Goal: Find specific page/section: Find specific page/section

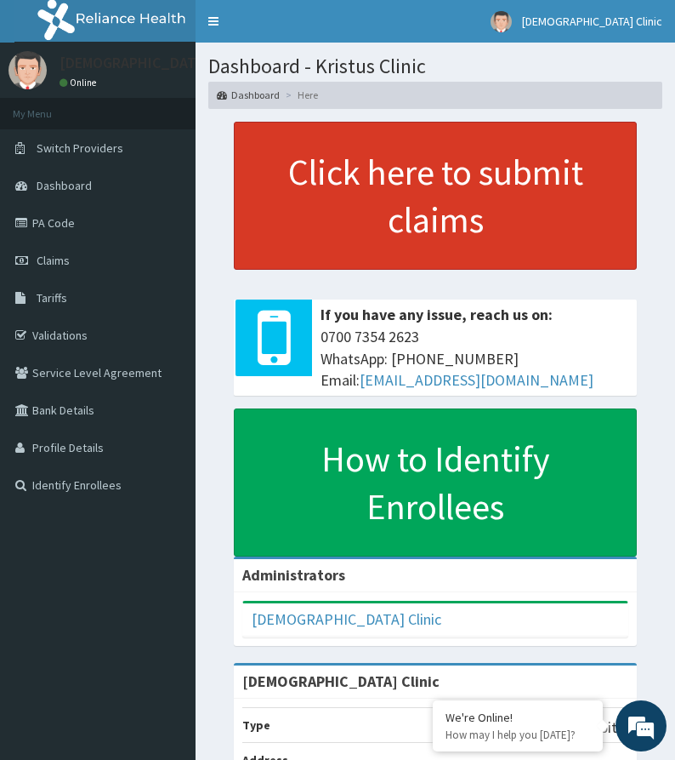
drag, startPoint x: 531, startPoint y: 126, endPoint x: 323, endPoint y: 194, distance: 218.4
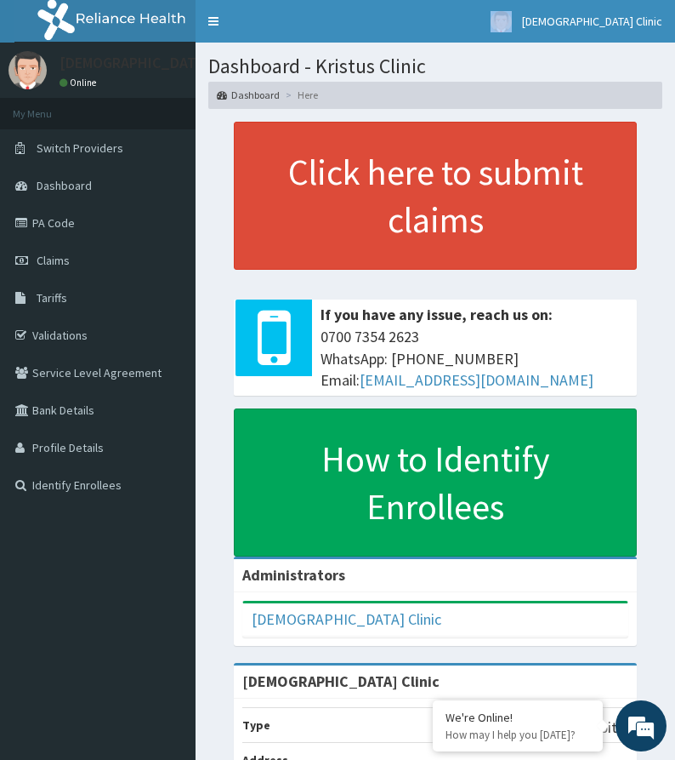
drag, startPoint x: 520, startPoint y: 37, endPoint x: -65, endPoint y: 37, distance: 584.4
click at [0, 37] on html "RelianceHMO Provider Portal | Dashboard R EL Toggle navigation Kristus Clinic K…" at bounding box center [337, 575] width 675 height 1150
drag, startPoint x: 643, startPoint y: 94, endPoint x: 517, endPoint y: 92, distance: 125.9
click at [525, 100] on ol "Dashboard Here" at bounding box center [435, 95] width 454 height 26
click at [557, 66] on h1 "Dashboard - Kristus Clinic" at bounding box center [435, 66] width 454 height 22
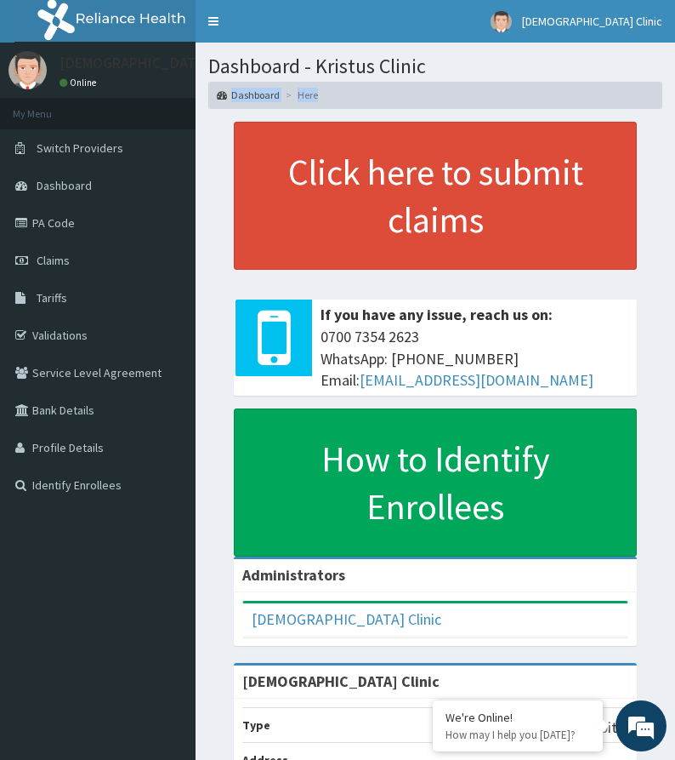
drag, startPoint x: 557, startPoint y: 66, endPoint x: 219, endPoint y: 138, distance: 345.2
click at [220, 140] on div "Dashboard - Kristus Clinic Dashboard Here Click here to submit claims If you ha…" at bounding box center [436, 566] width 480 height 1047
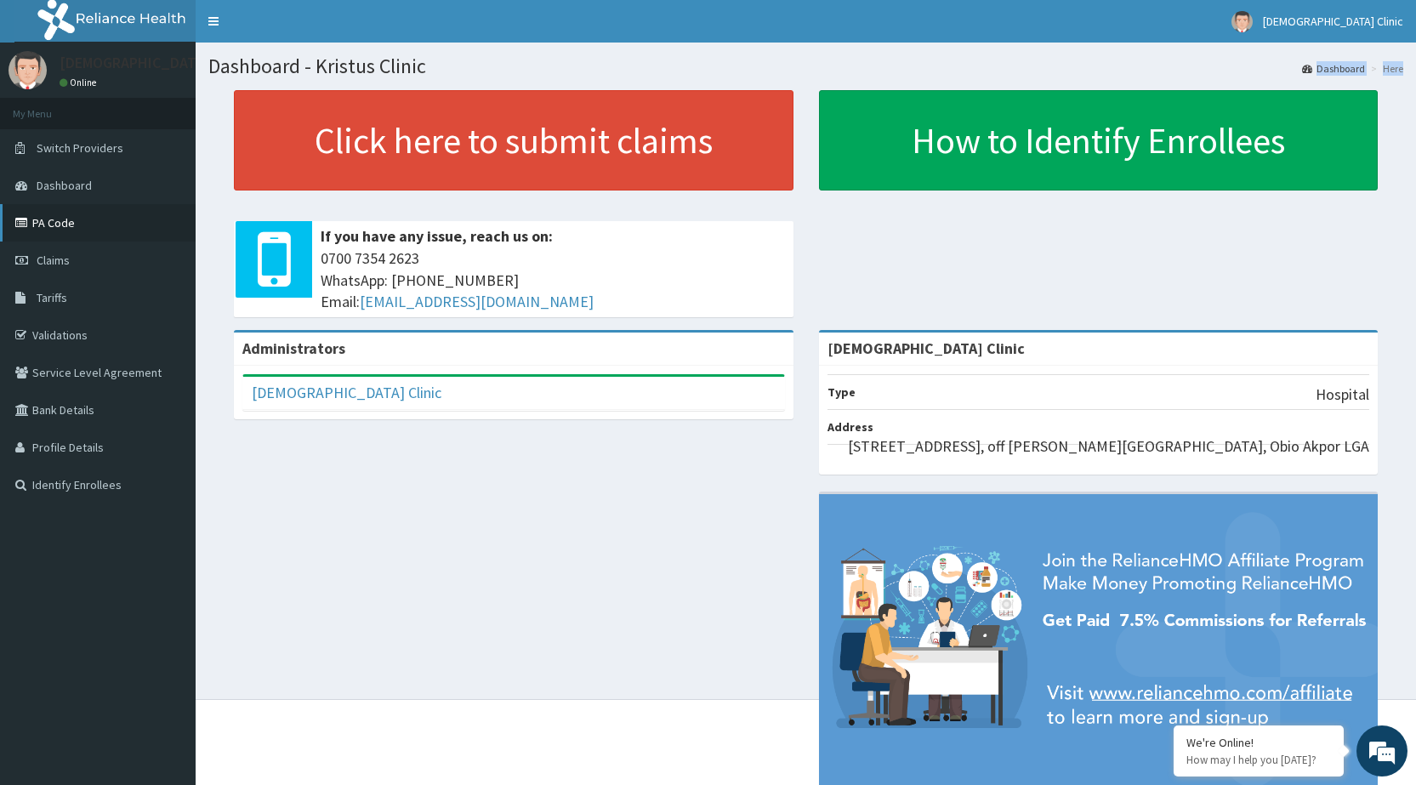
click at [47, 222] on link "PA Code" at bounding box center [98, 222] width 196 height 37
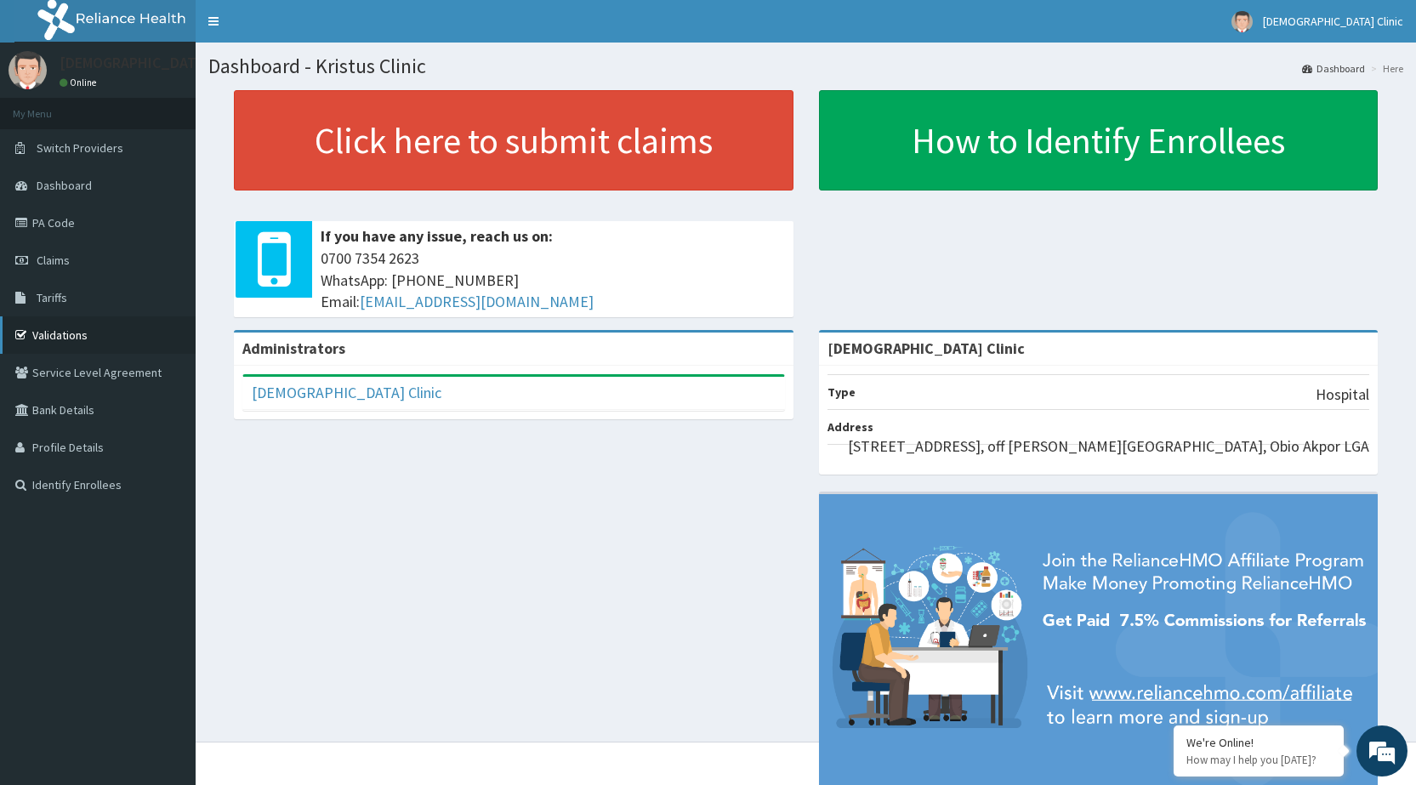
click at [59, 339] on link "Validations" at bounding box center [98, 334] width 196 height 37
